Goal: Task Accomplishment & Management: Manage account settings

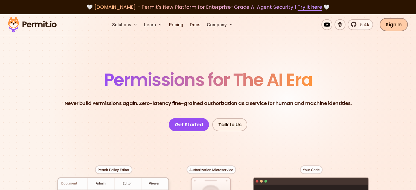
click at [394, 26] on link "Sign In" at bounding box center [393, 24] width 28 height 13
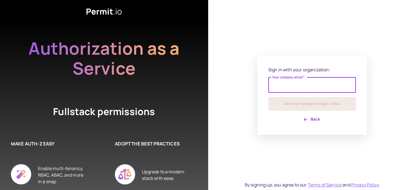
click at [285, 86] on input "Your company email   *" at bounding box center [311, 84] width 87 height 15
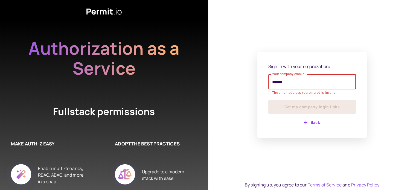
type input "**********"
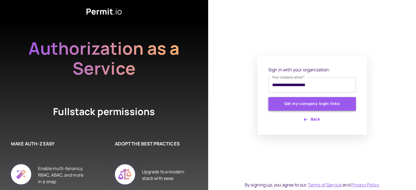
click at [301, 107] on button "Get my company login links" at bounding box center [311, 104] width 87 height 14
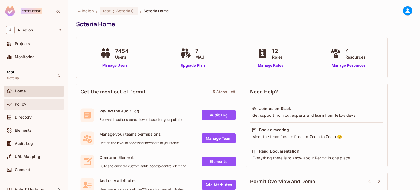
click at [13, 104] on div at bounding box center [10, 104] width 9 height 7
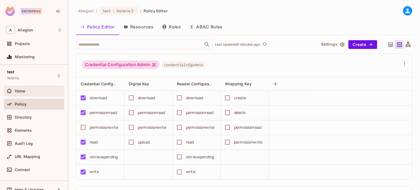
click at [24, 88] on div "Home" at bounding box center [34, 91] width 56 height 7
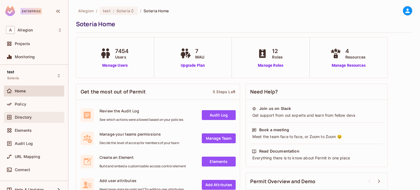
click at [27, 119] on span "Directory" at bounding box center [23, 117] width 17 height 4
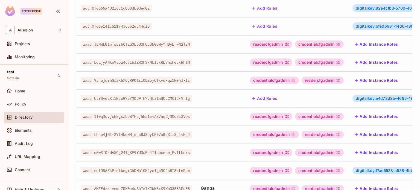
scroll to position [196, 0]
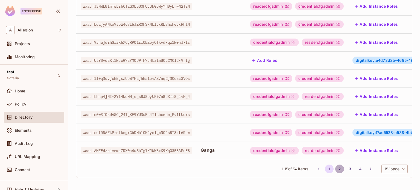
click at [335, 169] on button "2" at bounding box center [339, 169] width 9 height 9
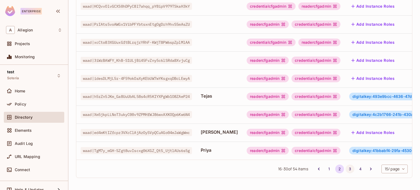
click at [346, 167] on button "3" at bounding box center [350, 169] width 9 height 9
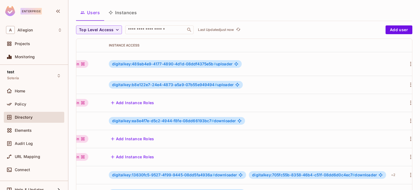
scroll to position [0, 293]
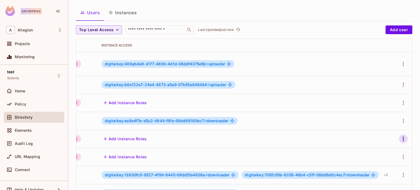
click at [401, 136] on icon "button" at bounding box center [403, 139] width 7 height 7
click at [373, 147] on div "Edit" at bounding box center [370, 145] width 7 height 5
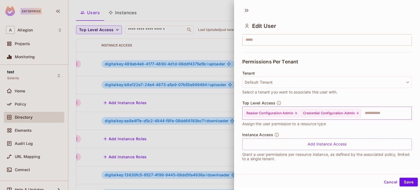
scroll to position [1, 0]
click at [371, 111] on input "text" at bounding box center [381, 112] width 40 height 11
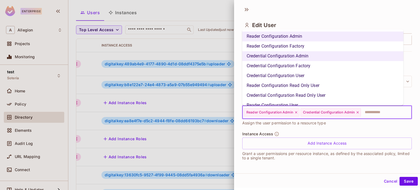
scroll to position [17, 0]
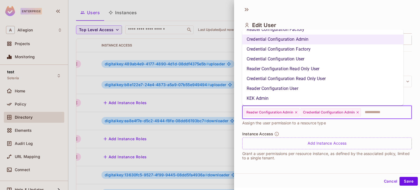
click at [269, 96] on li "KEK Admin" at bounding box center [322, 99] width 161 height 10
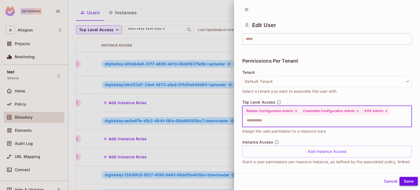
click at [404, 181] on button "Save" at bounding box center [408, 181] width 18 height 9
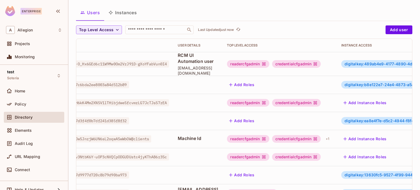
scroll to position [0, 0]
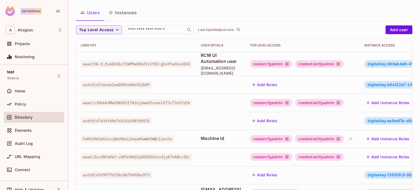
click at [113, 49] on th "User Key" at bounding box center [136, 45] width 120 height 13
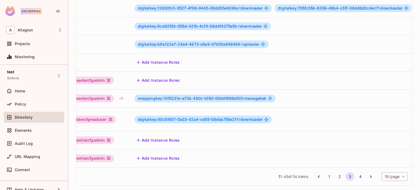
scroll to position [0, 234]
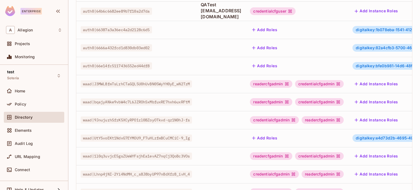
scroll to position [196, 0]
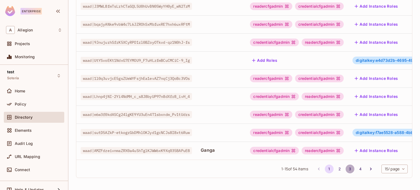
click at [346, 169] on button "3" at bounding box center [350, 169] width 9 height 9
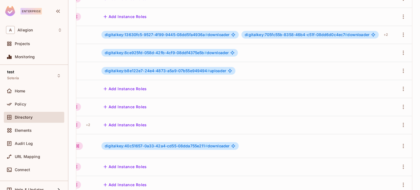
scroll to position [0, 293]
click at [400, 122] on icon "button" at bounding box center [403, 125] width 7 height 7
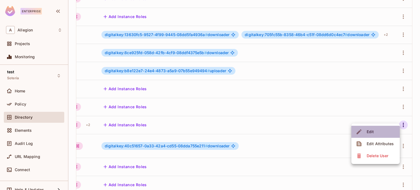
click at [369, 135] on span "Edit" at bounding box center [370, 131] width 11 height 9
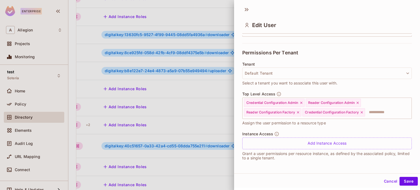
scroll to position [0, 0]
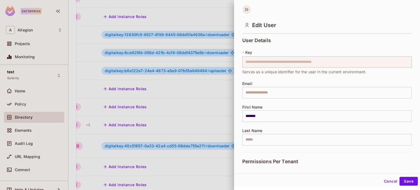
click at [246, 8] on icon at bounding box center [246, 9] width 9 height 9
